Goal: Transaction & Acquisition: Book appointment/travel/reservation

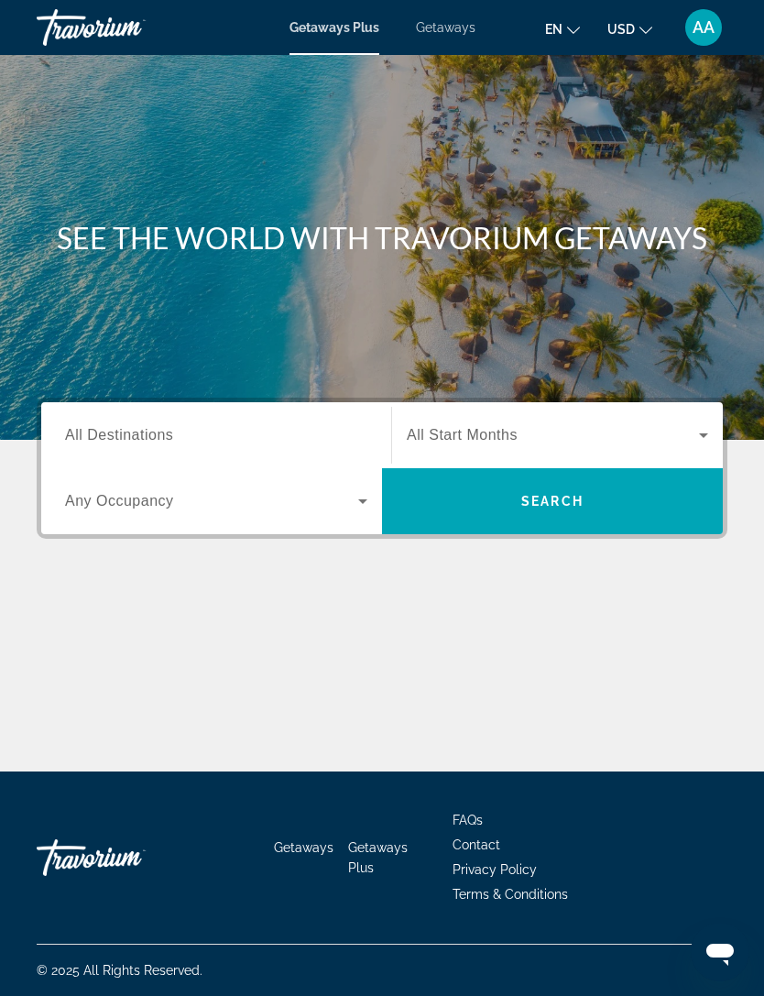
click at [34, 663] on div "Destination All Destinations Start Month All Start Months Occupancy Any Occupan…" at bounding box center [382, 560] width 764 height 324
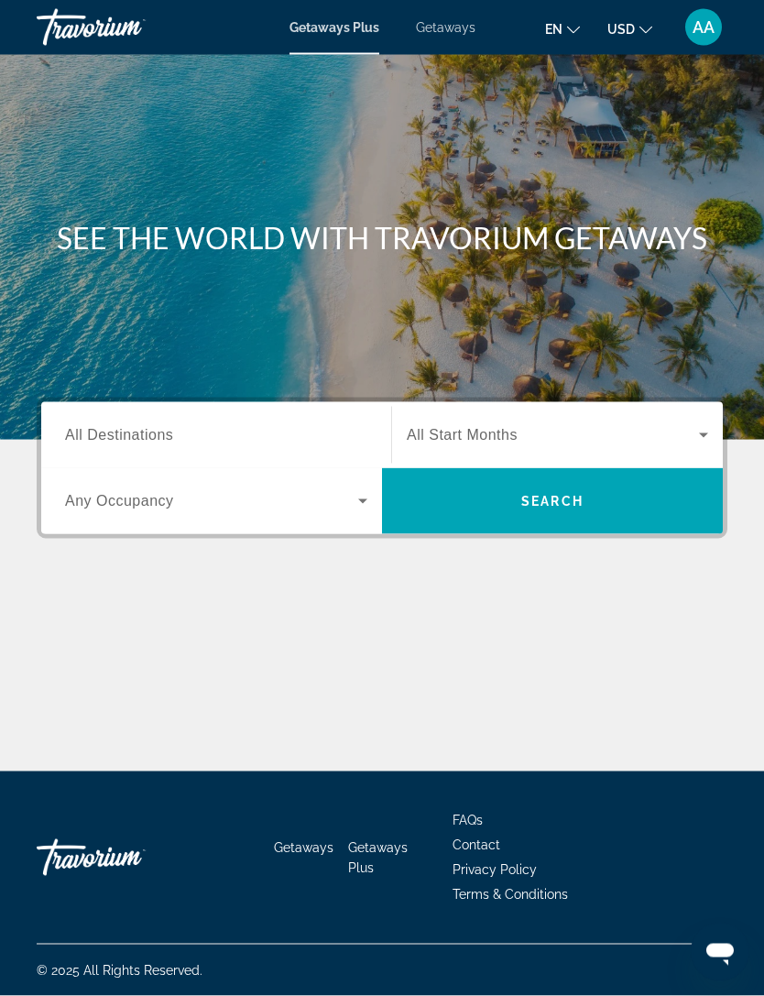
scroll to position [8, 0]
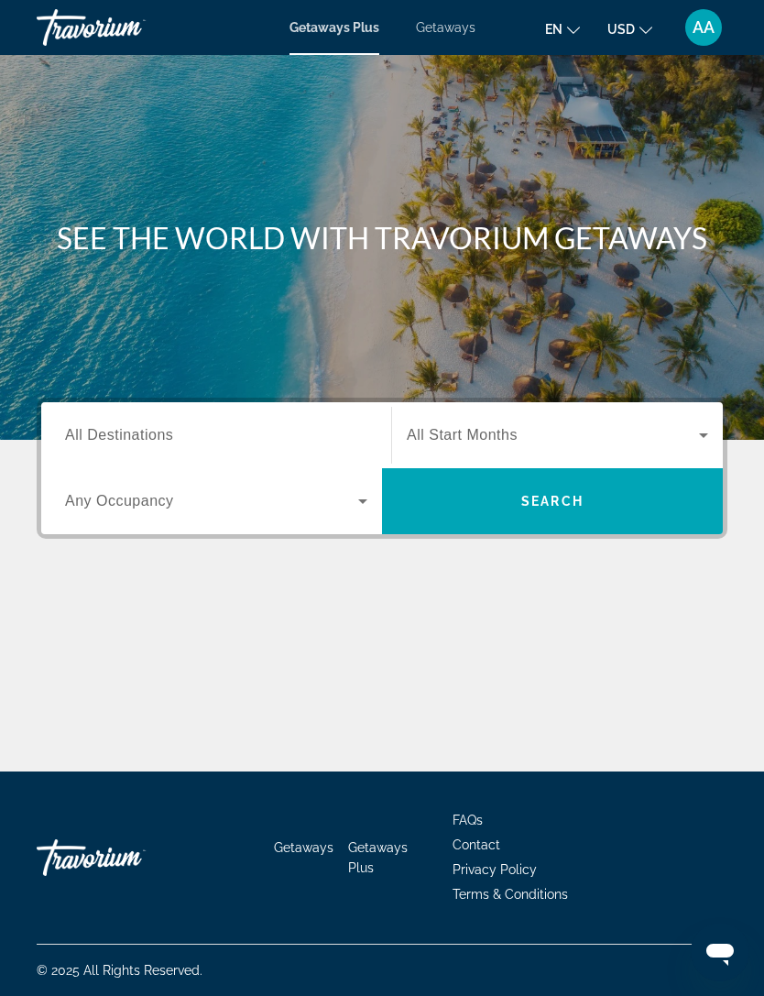
click at [695, 18] on span "AA" at bounding box center [704, 27] width 22 height 18
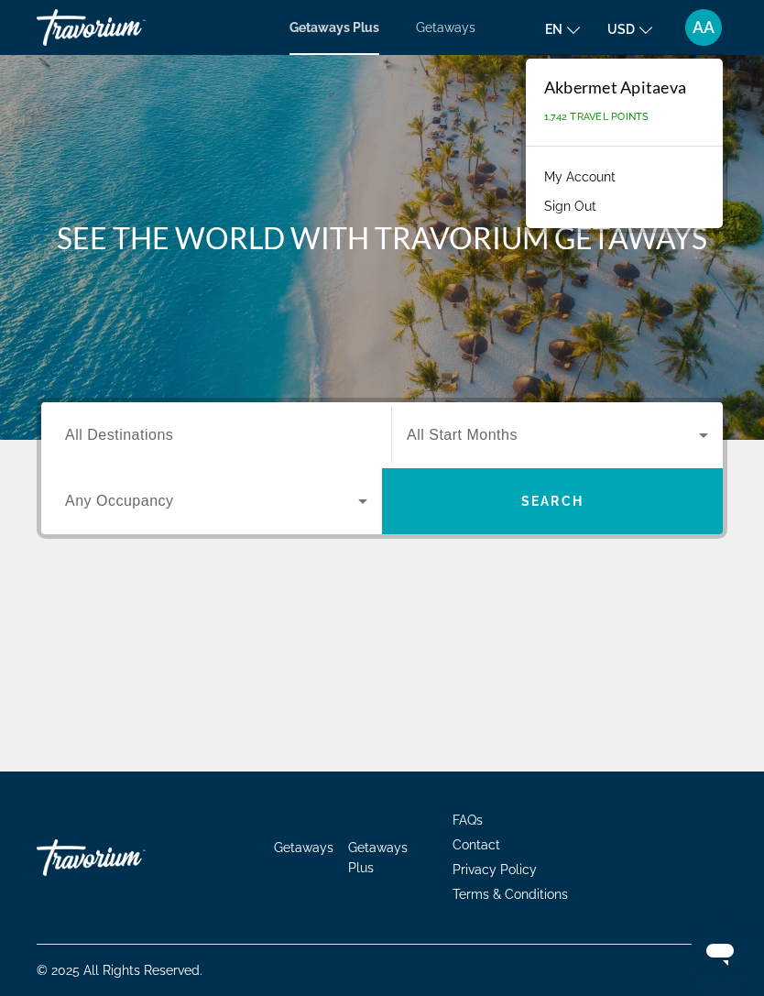
click at [610, 170] on link "My Account" at bounding box center [580, 177] width 90 height 24
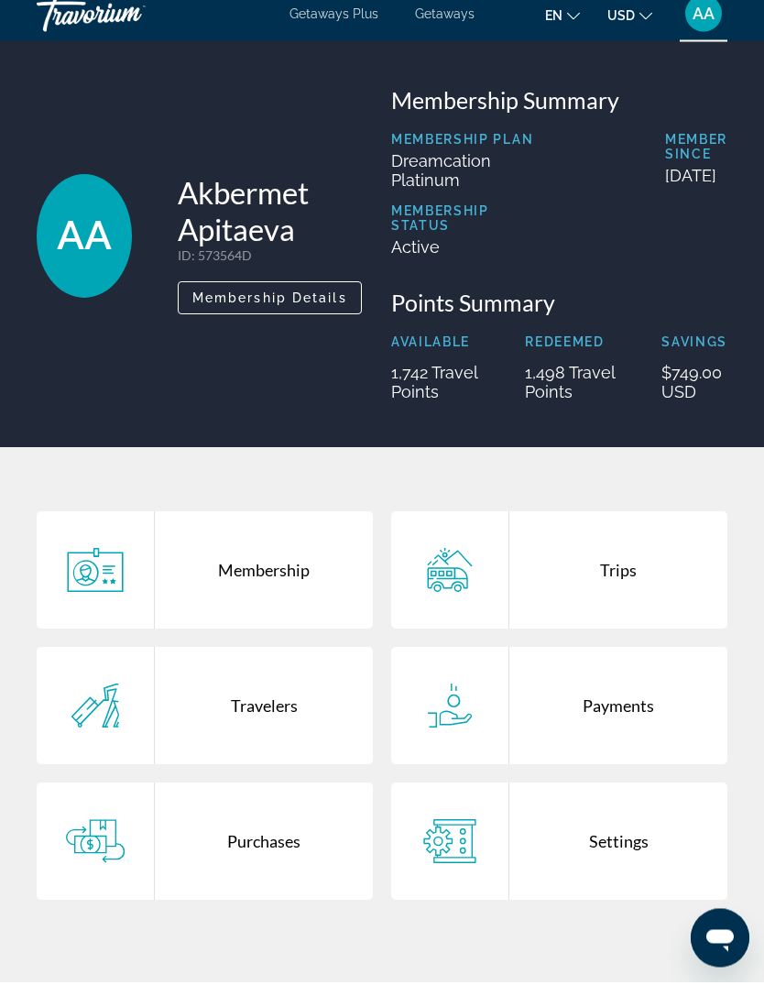
scroll to position [16, 0]
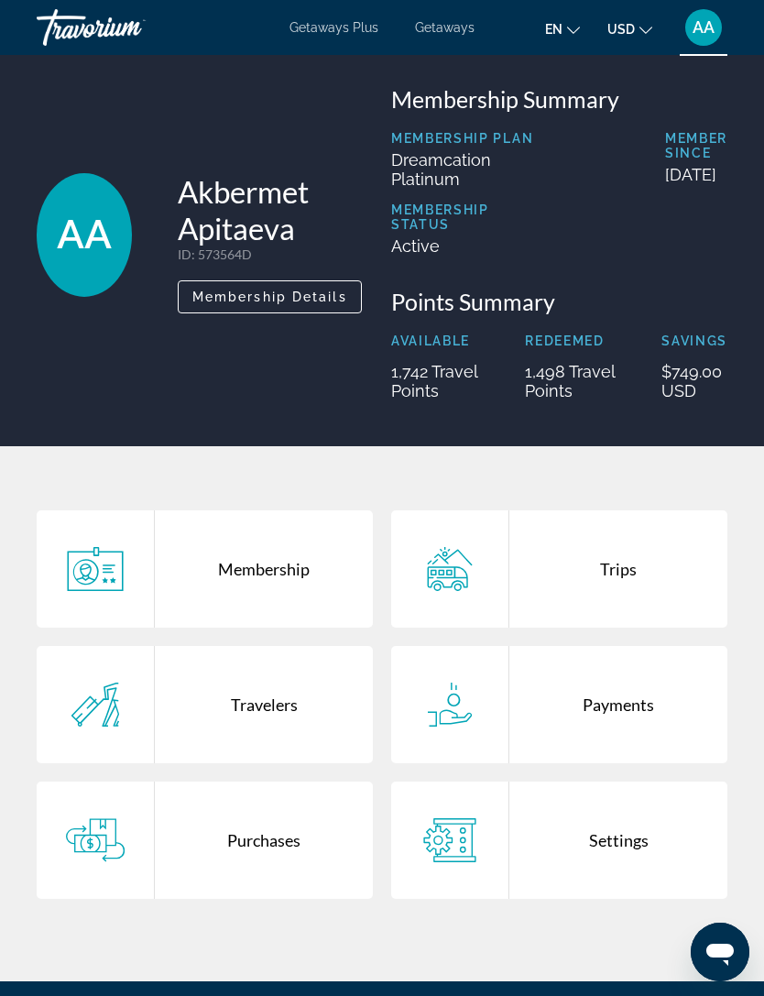
click at [329, 304] on span "Membership Details" at bounding box center [269, 297] width 155 height 15
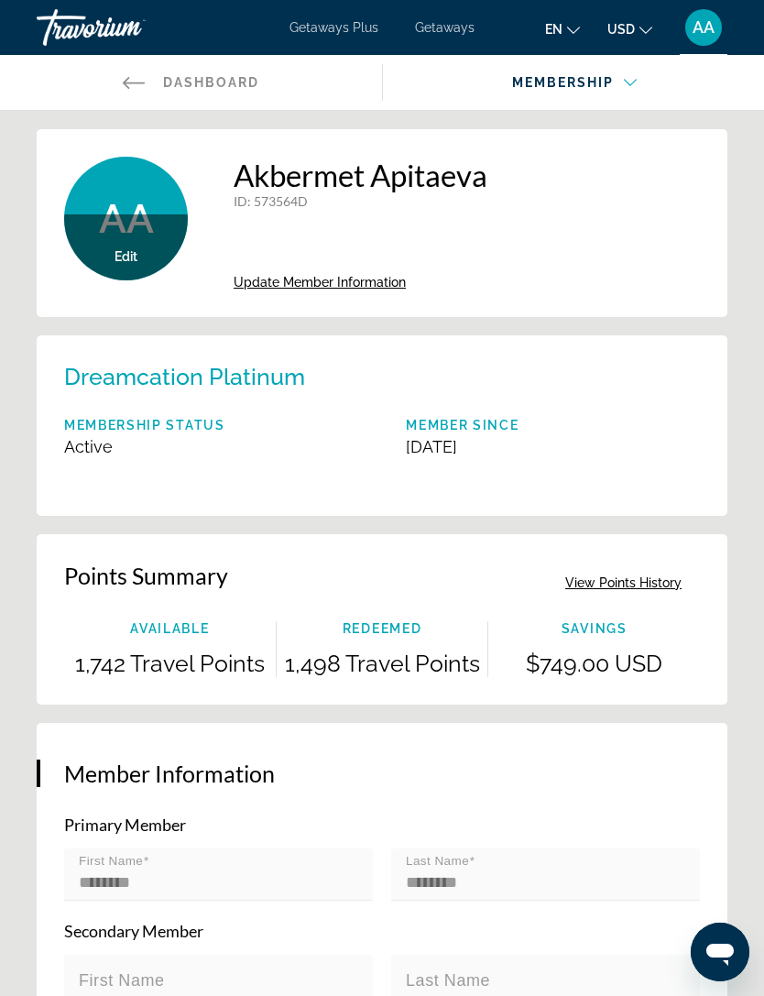
scroll to position [0, 1]
click at [123, 78] on icon "Main content" at bounding box center [133, 82] width 22 height 22
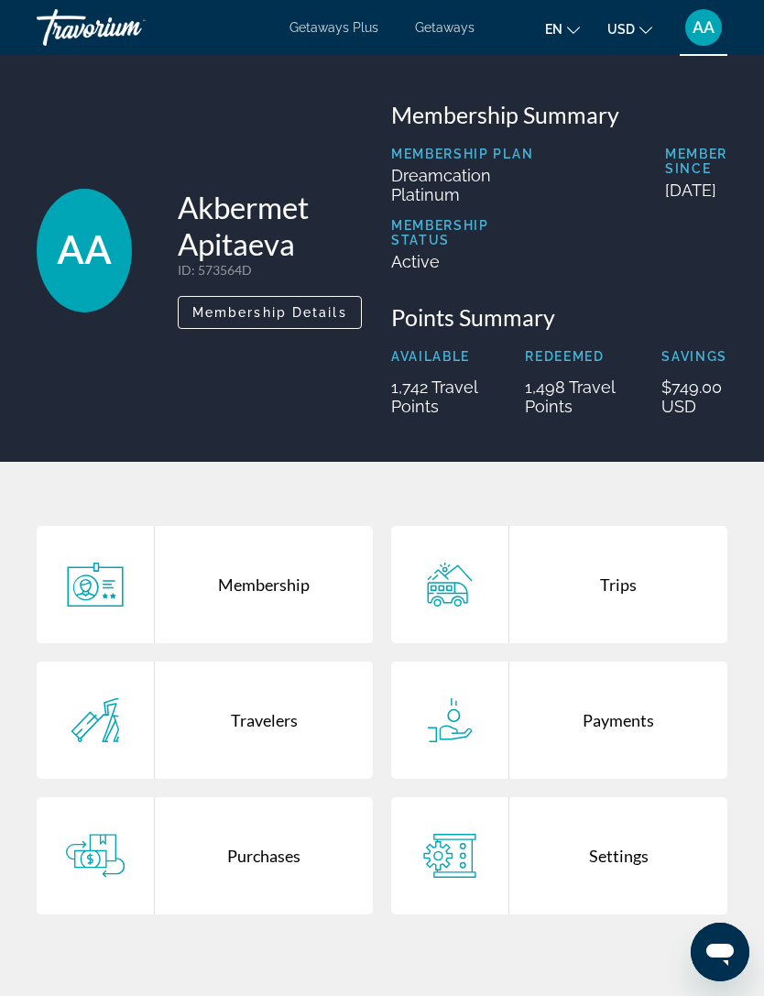
click at [329, 20] on span "Getaways Plus" at bounding box center [334, 27] width 89 height 15
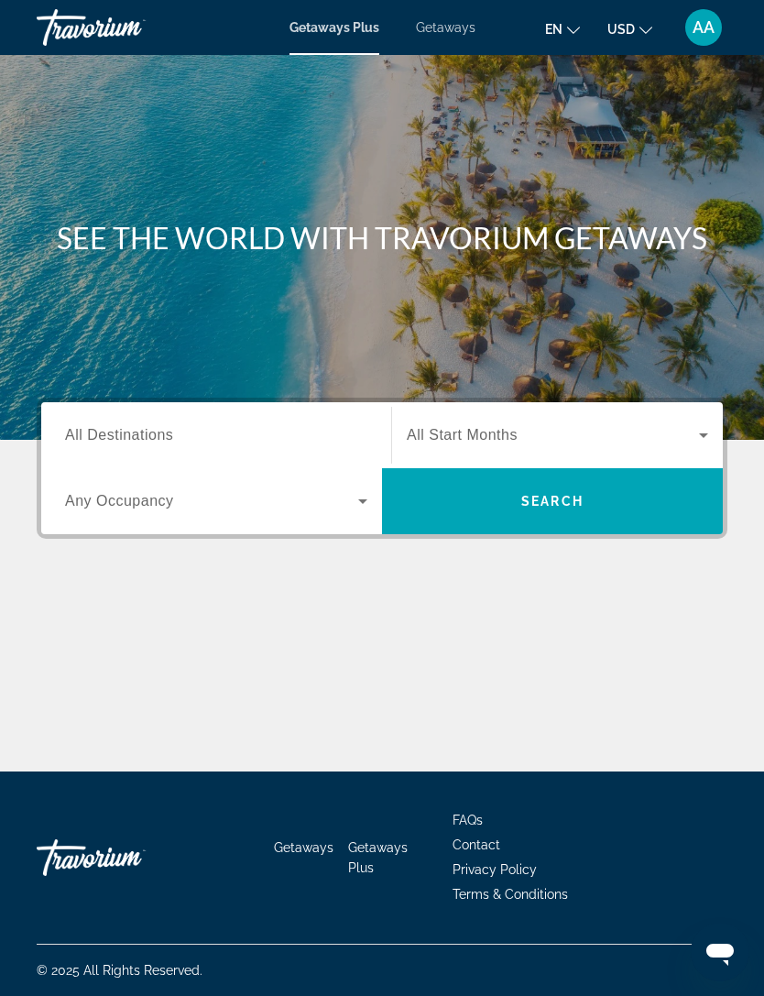
click at [504, 427] on span "All Start Months" at bounding box center [462, 435] width 111 height 16
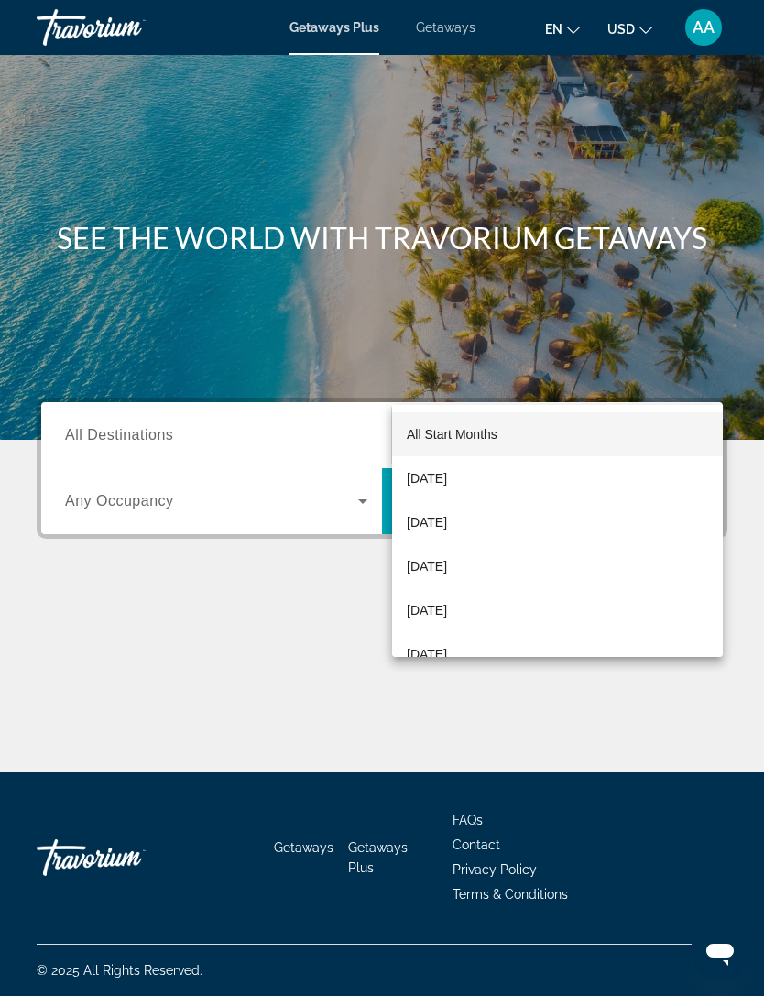
scroll to position [59, 0]
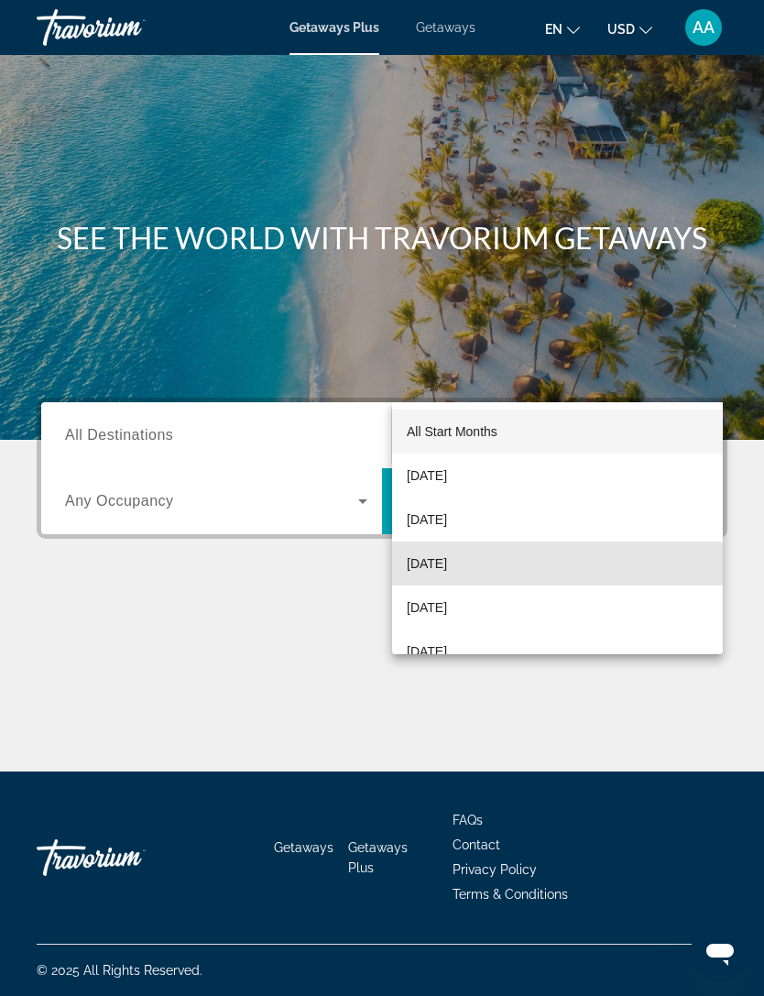
click at [447, 567] on span "[DATE]" at bounding box center [427, 564] width 40 height 22
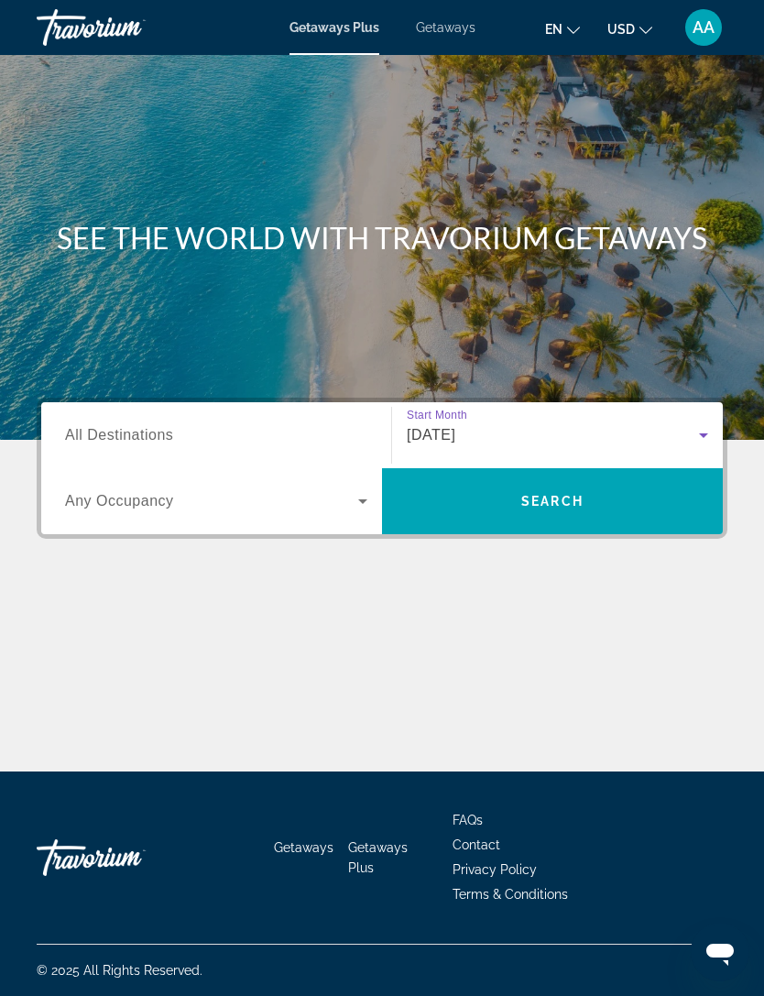
click at [359, 490] on icon "Search widget" at bounding box center [363, 501] width 22 height 22
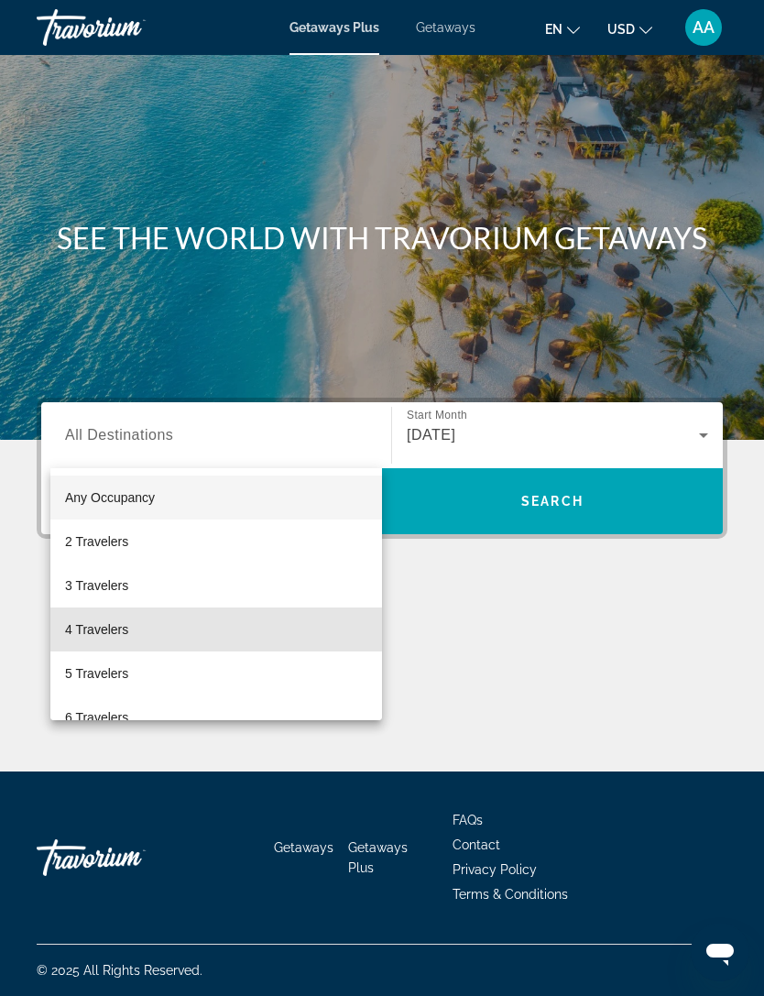
click at [116, 629] on span "4 Travelers" at bounding box center [96, 630] width 63 height 22
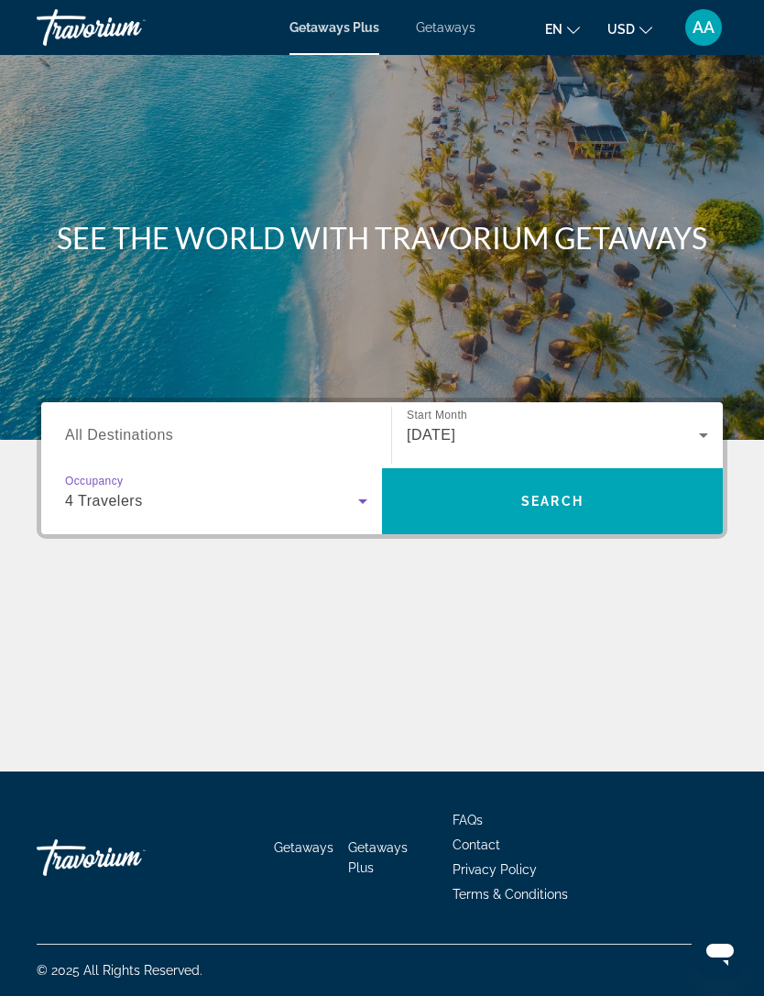
click at [322, 425] on input "Destination All Destinations" at bounding box center [216, 436] width 302 height 22
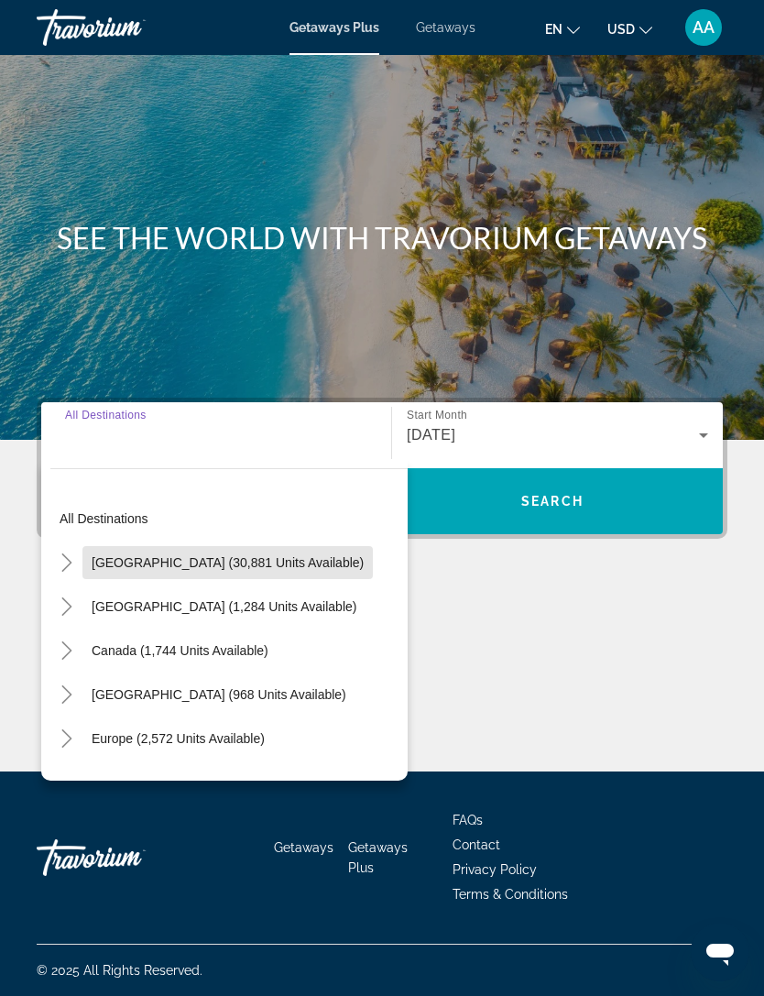
click at [235, 555] on span "[GEOGRAPHIC_DATA] (30,881 units available)" at bounding box center [228, 562] width 272 height 15
type input "**********"
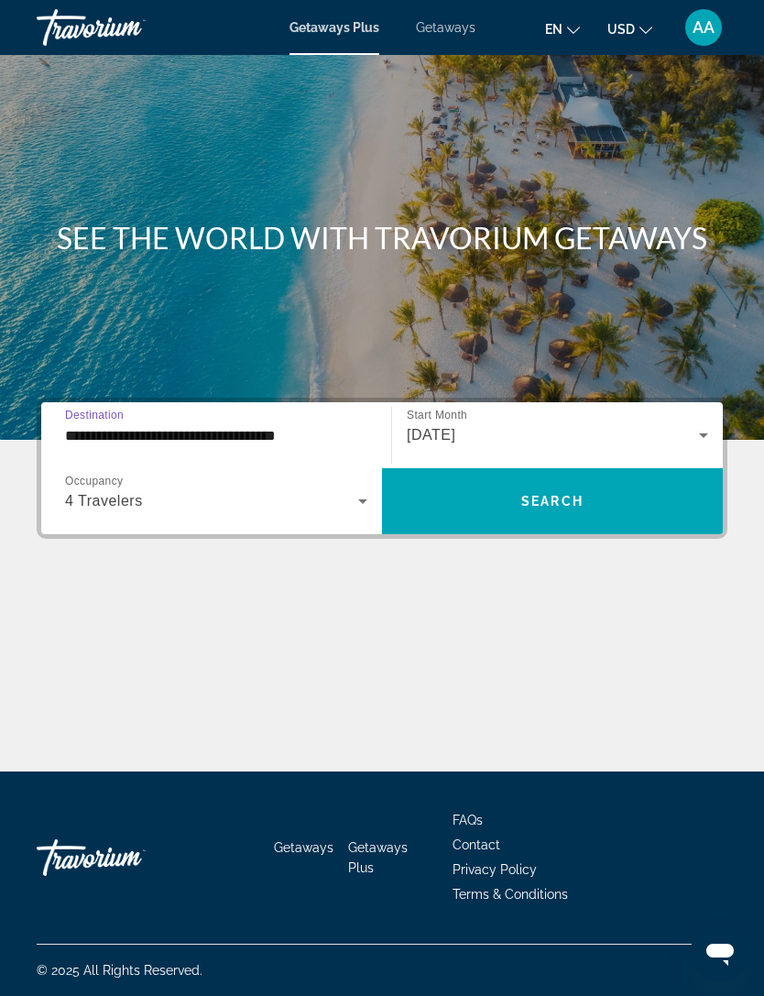
click at [612, 479] on span "Search widget" at bounding box center [552, 501] width 341 height 44
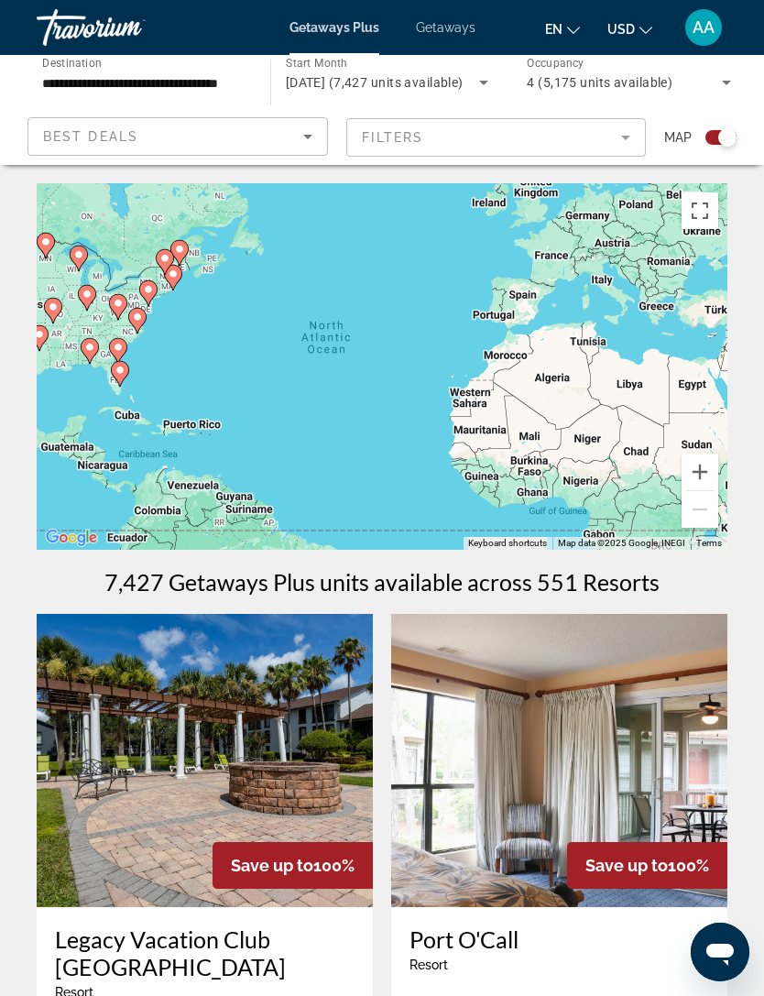
scroll to position [59, 0]
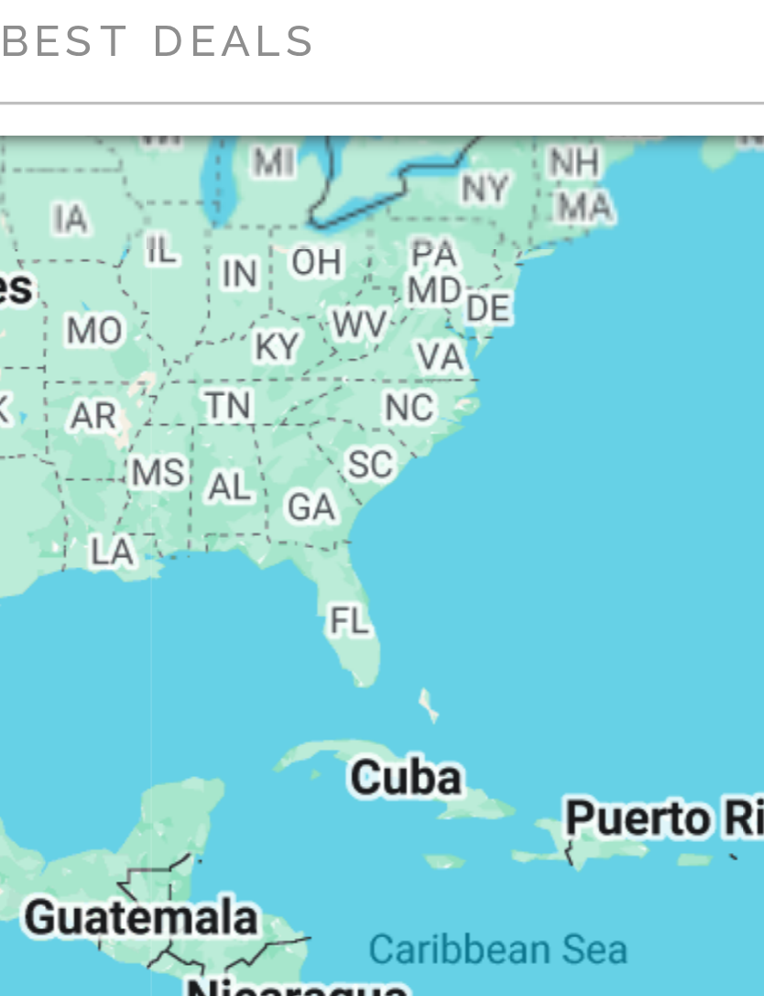
click at [85, 181] on div "To navigate, press the arrow keys." at bounding box center [382, 308] width 691 height 367
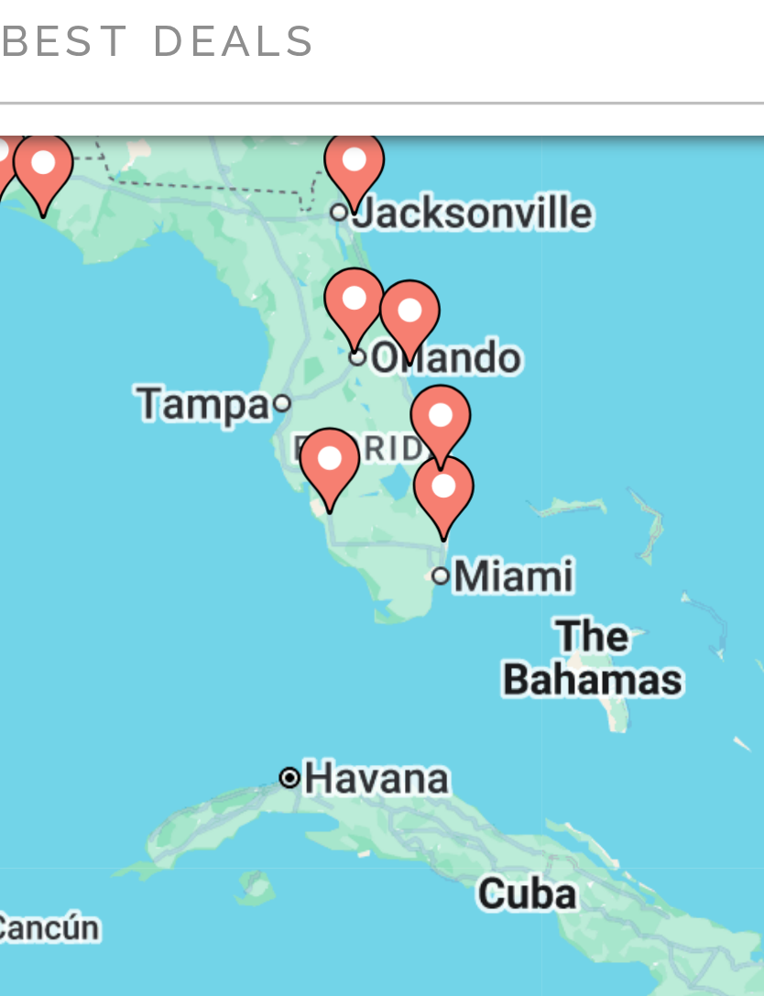
click at [133, 148] on div "To navigate, press the arrow keys. To activate drag with keyboard, press Alt + …" at bounding box center [382, 308] width 691 height 367
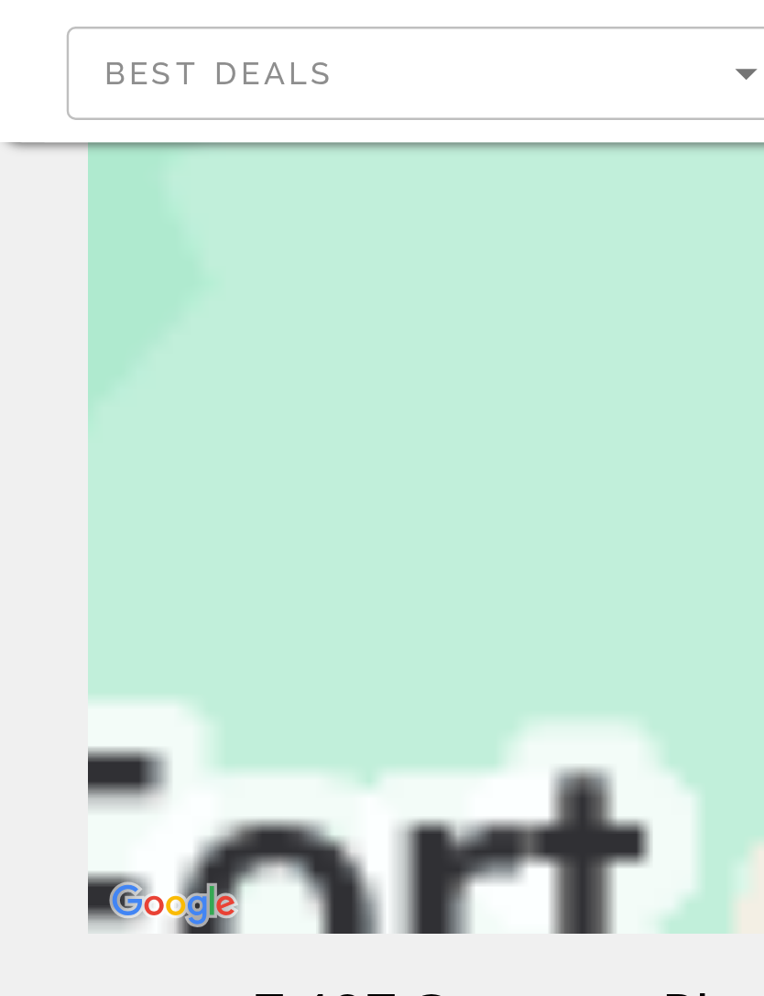
type input "**********"
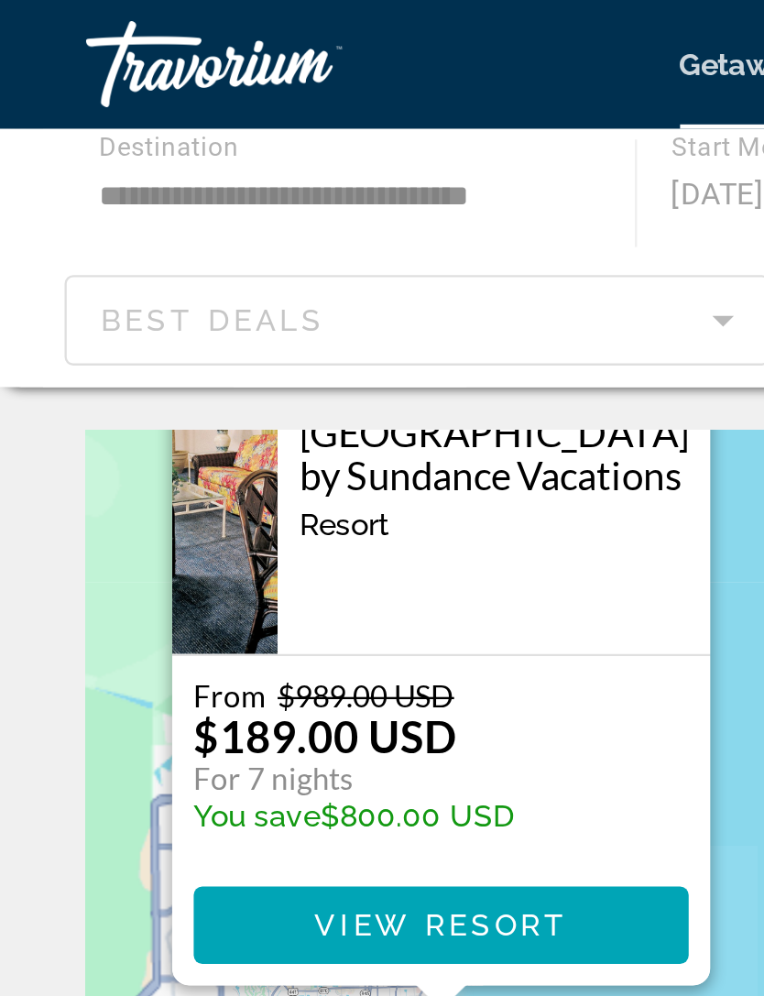
scroll to position [0, 0]
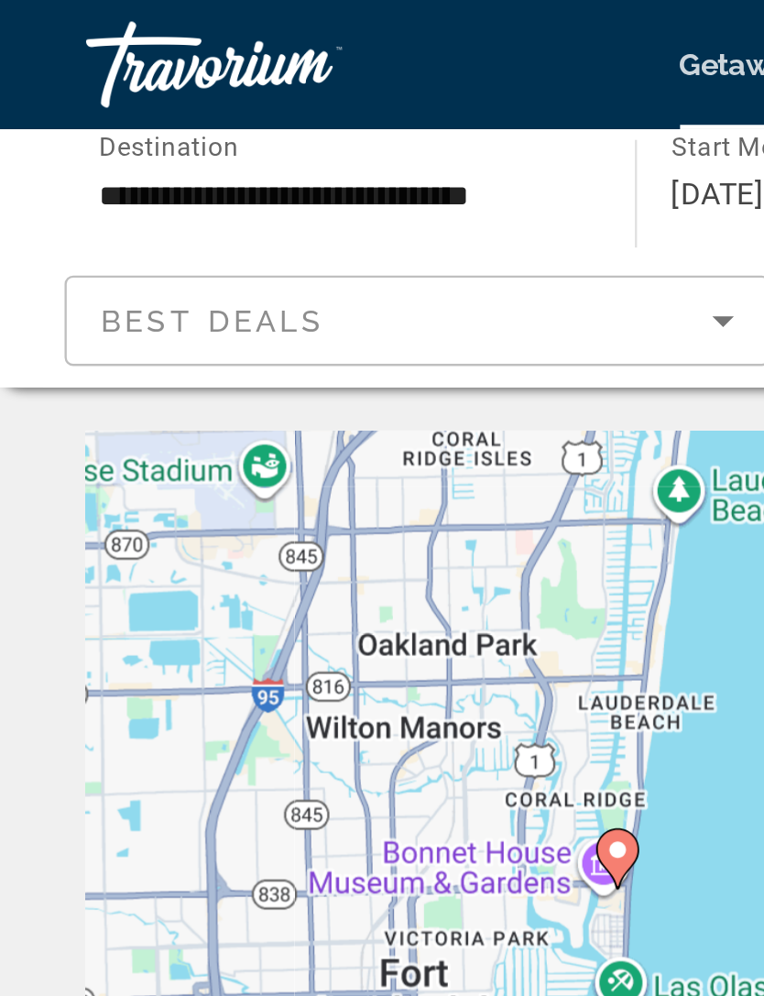
click at [290, 374] on div "To activate drag with keyboard, press Alt + Enter. Once in keyboard drag state,…" at bounding box center [382, 366] width 691 height 367
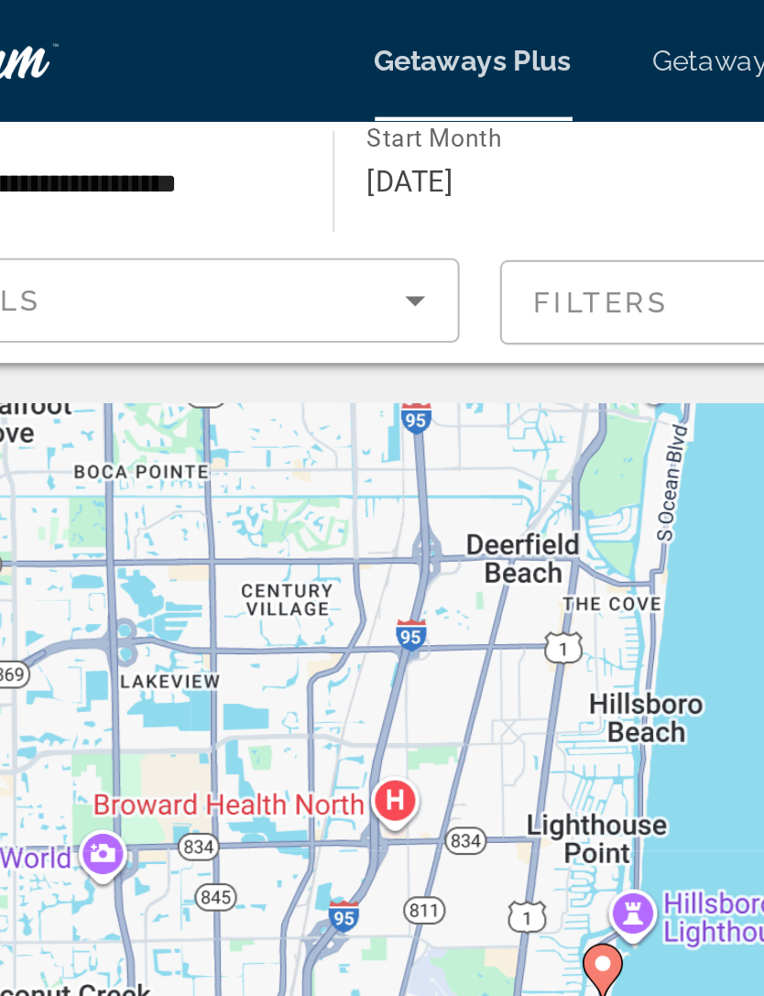
click at [132, 300] on div "To activate drag with keyboard, press Alt + Enter. Once in keyboard drag state,…" at bounding box center [382, 366] width 691 height 367
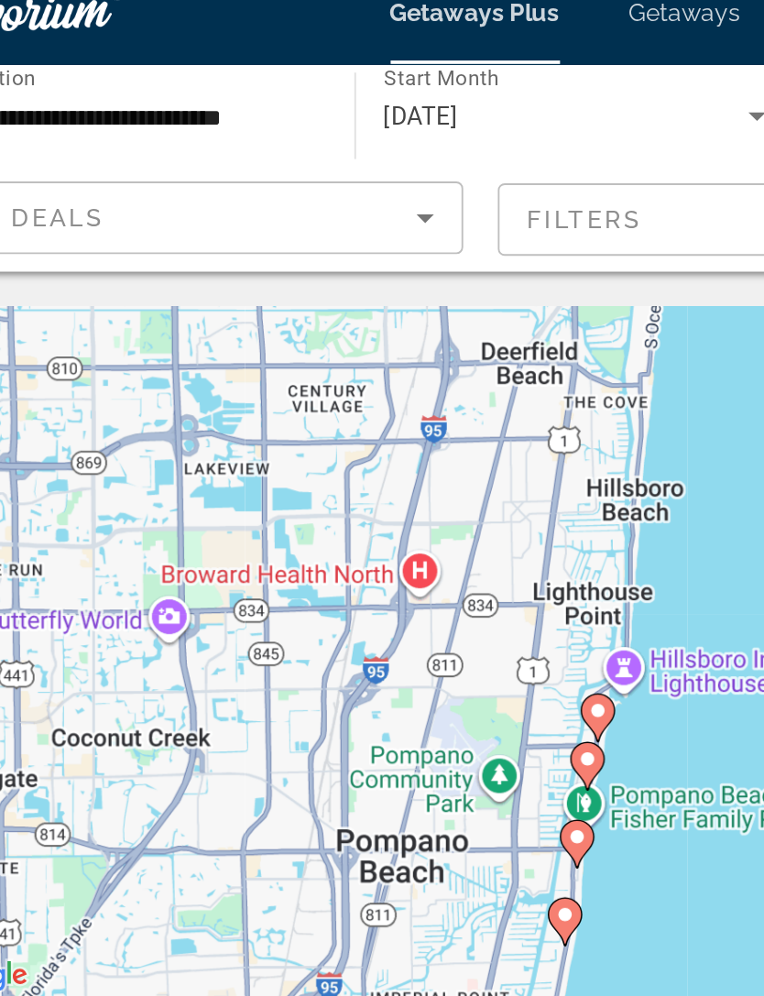
click at [339, 492] on div "To activate drag with keyboard, press Alt + Enter. Once in keyboard drag state,…" at bounding box center [382, 366] width 691 height 367
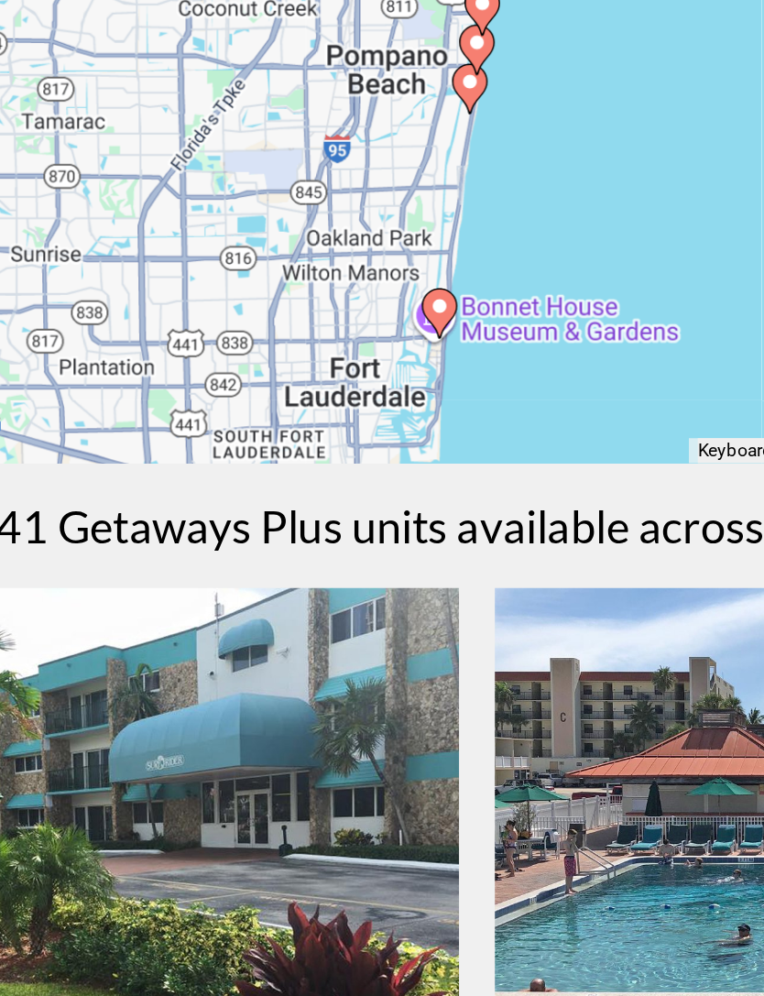
click at [37, 614] on img "Main content" at bounding box center [205, 760] width 336 height 293
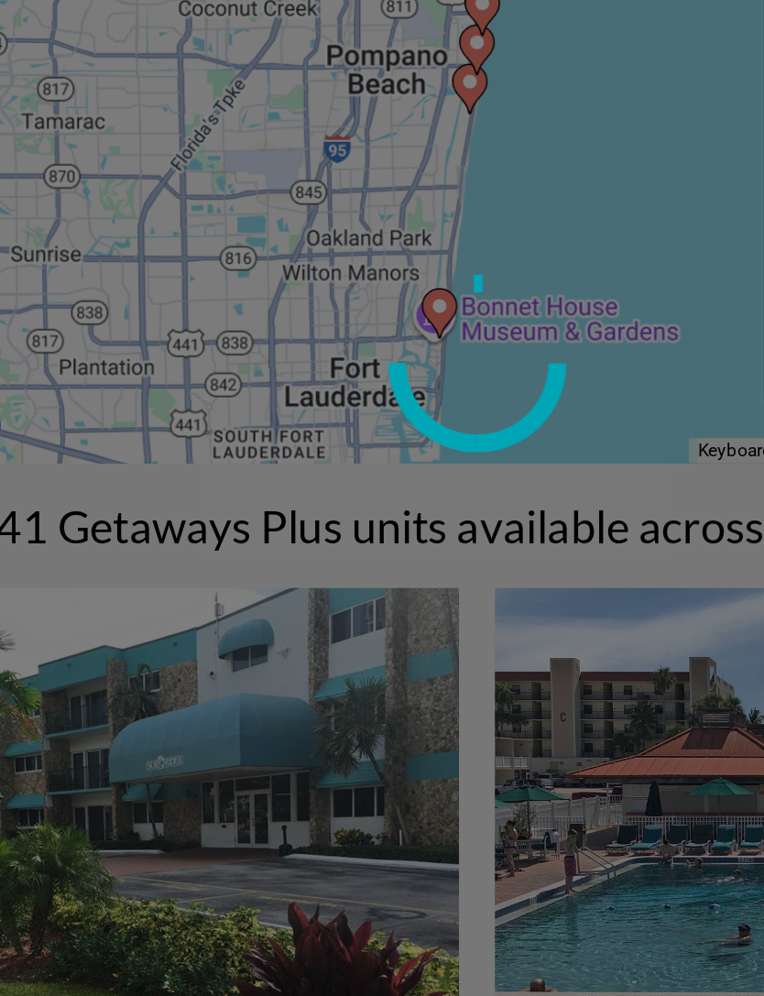
click at [332, 448] on circle at bounding box center [382, 498] width 100 height 100
